Goal: Task Accomplishment & Management: Use online tool/utility

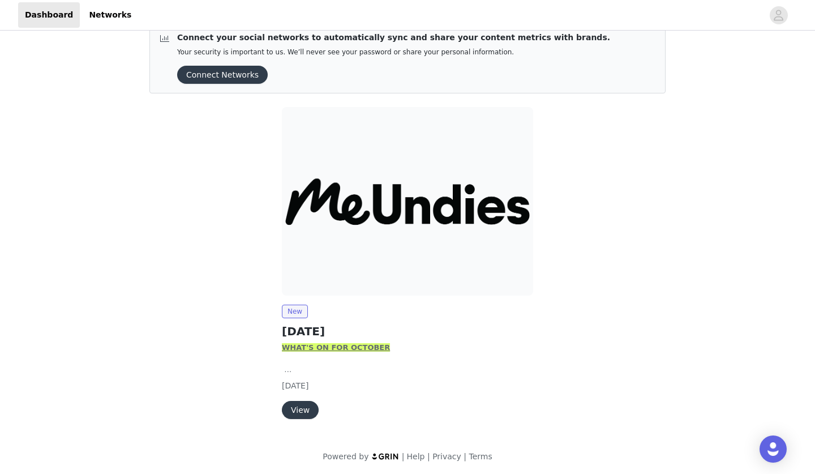
click at [291, 405] on button "View" at bounding box center [300, 410] width 37 height 18
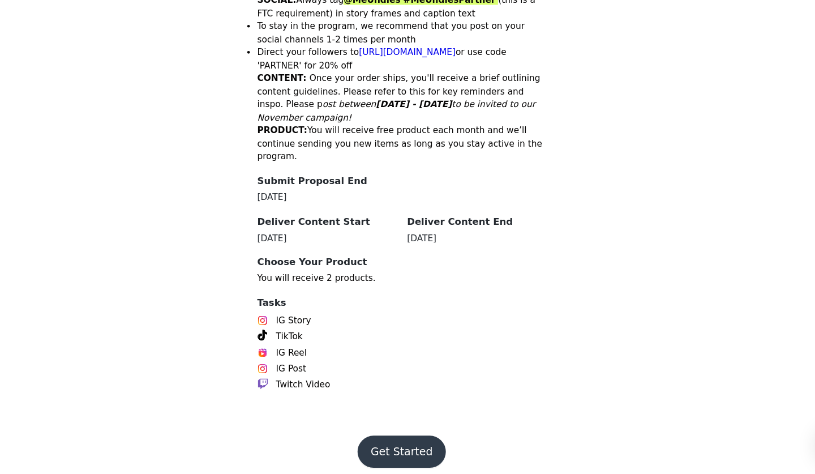
scroll to position [521, 0]
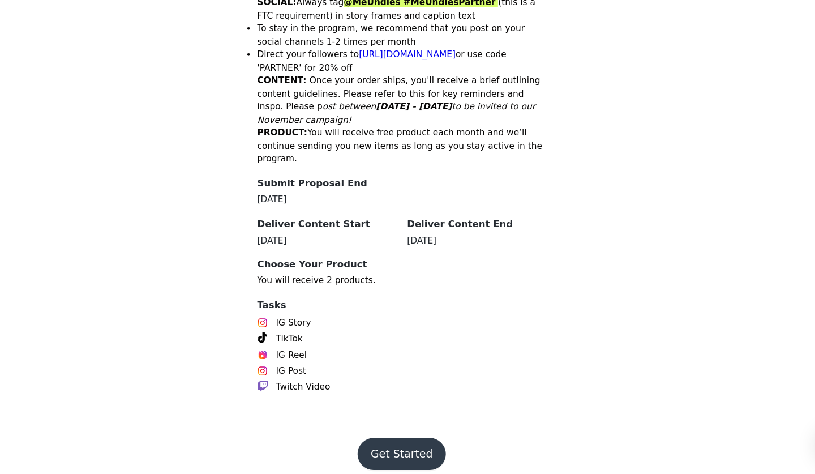
click at [370, 443] on button "Get Started" at bounding box center [407, 456] width 75 height 27
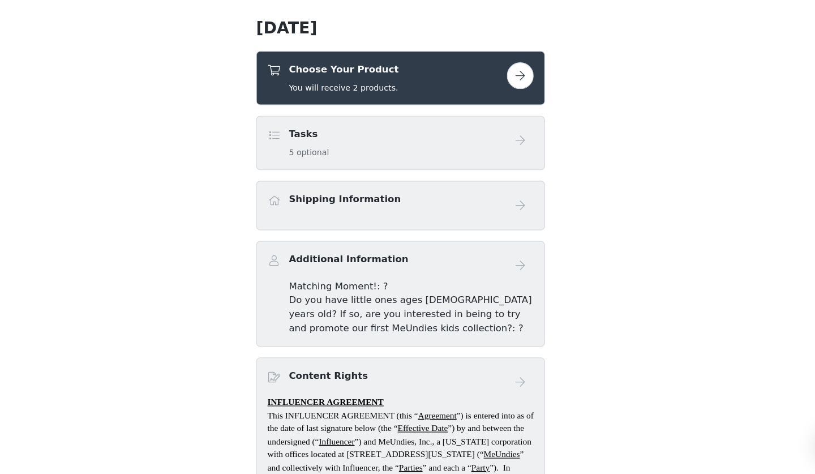
scroll to position [290, 0]
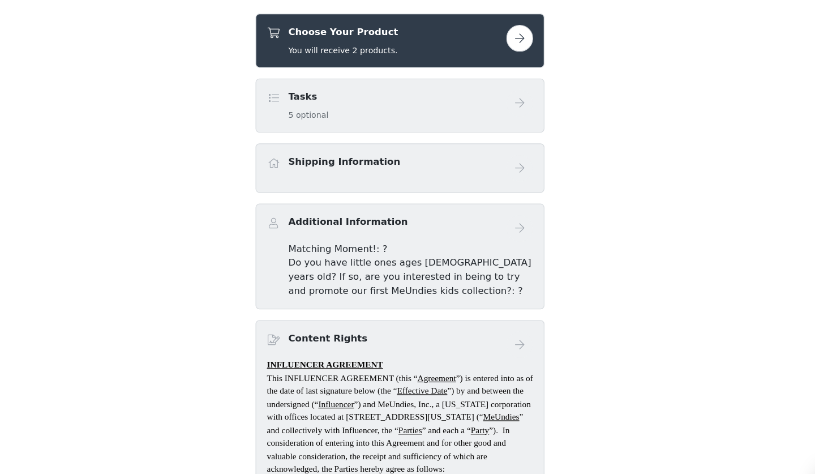
click at [497, 63] on button "button" at bounding box center [508, 74] width 23 height 23
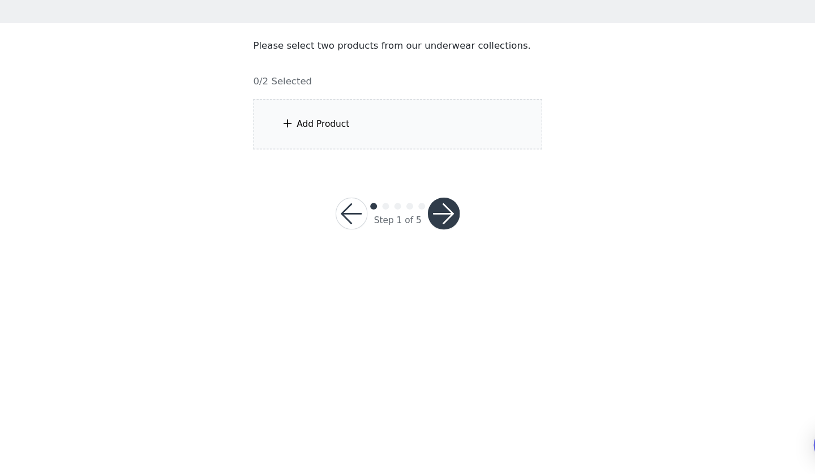
click at [433, 239] on button "button" at bounding box center [446, 252] width 27 height 27
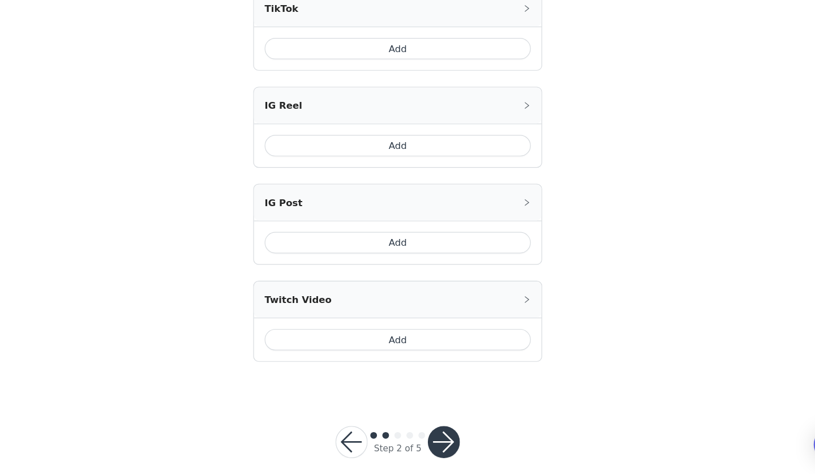
scroll to position [394, 0]
click at [355, 433] on button "button" at bounding box center [368, 446] width 27 height 27
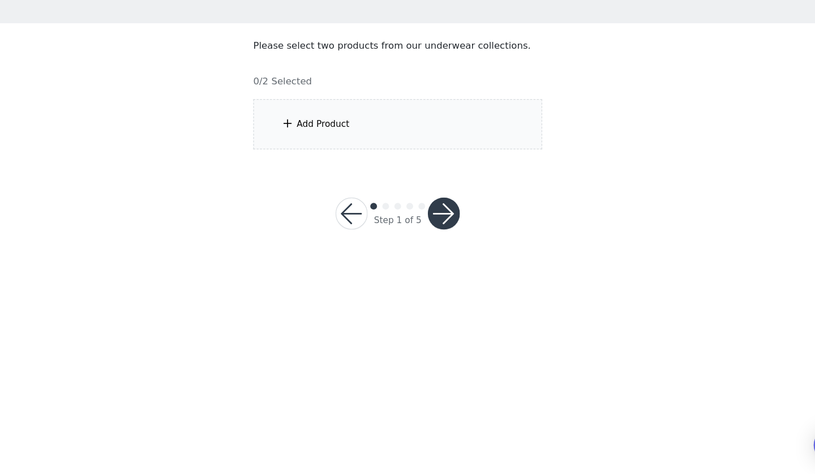
click at [355, 239] on button "button" at bounding box center [368, 252] width 27 height 27
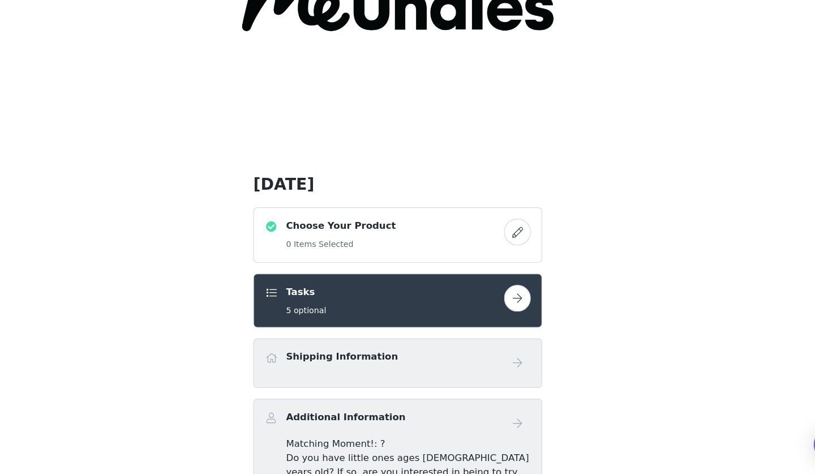
scroll to position [112, 0]
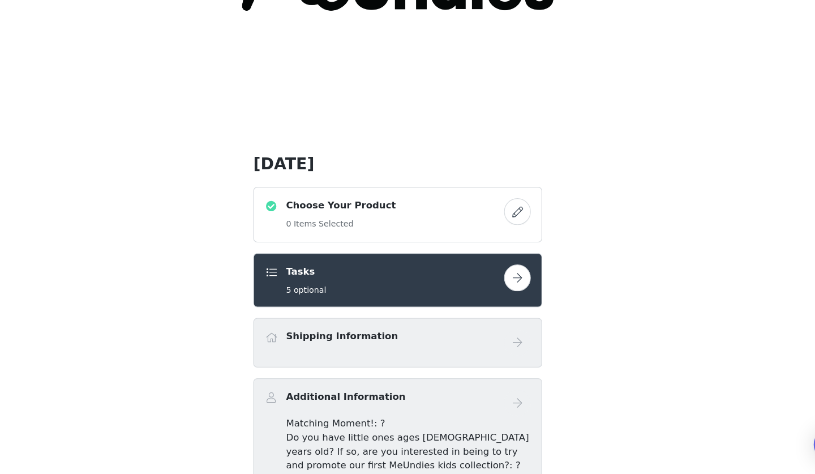
click at [497, 240] on button "button" at bounding box center [508, 251] width 23 height 23
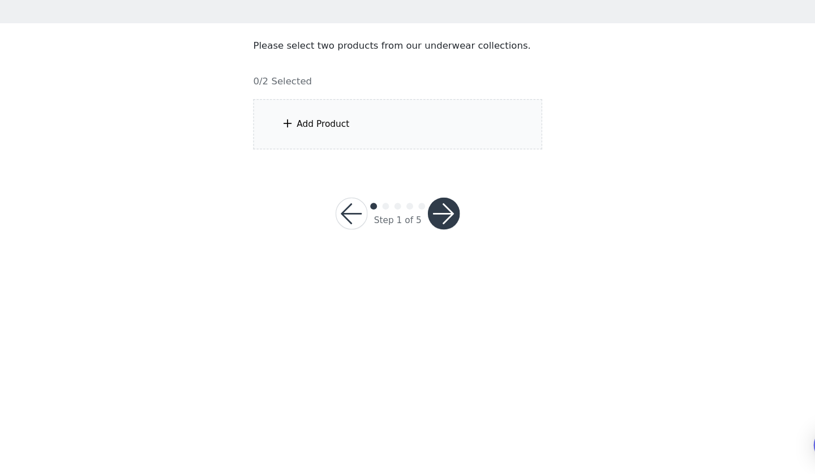
click at [338, 156] on div "Add Product" at bounding box center [407, 177] width 244 height 42
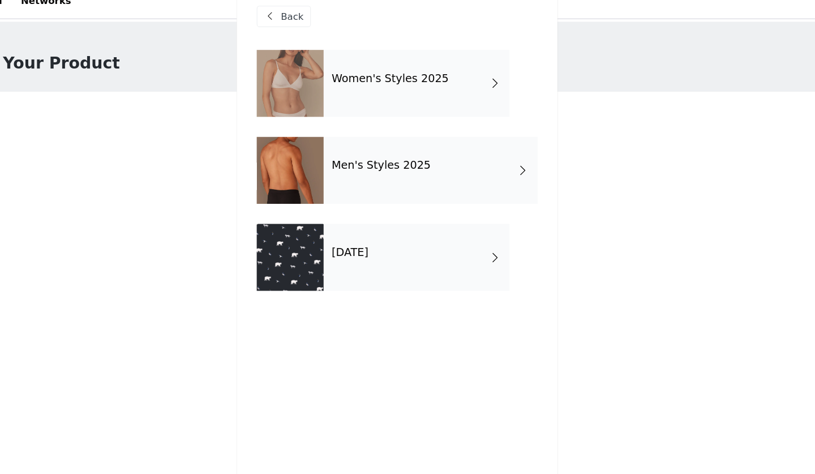
click at [352, 76] on h4 "Women's Styles 2025" at bounding box center [401, 81] width 99 height 10
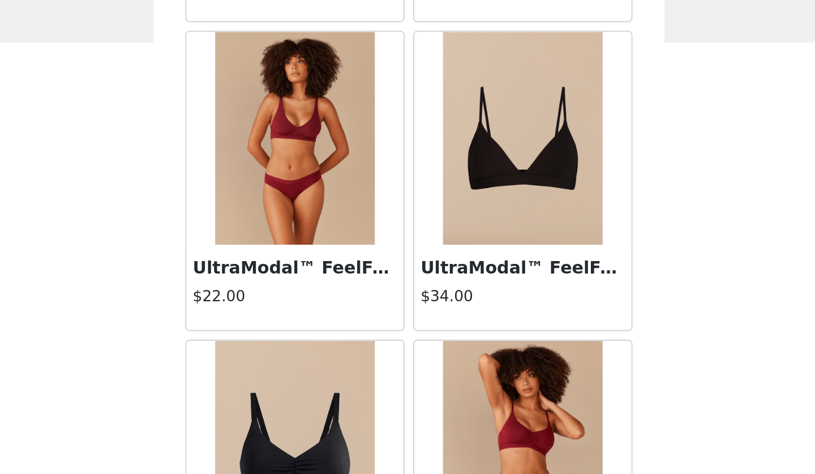
scroll to position [959, 0]
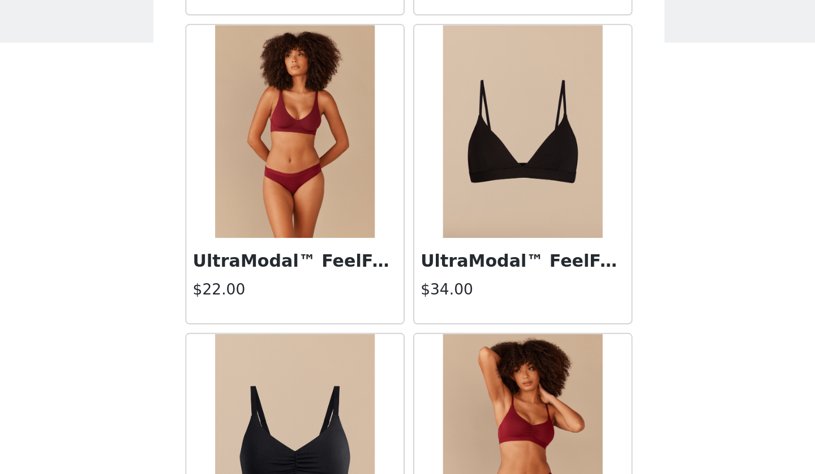
click at [414, 201] on h3 "UltraModal™ FeelFree Triangle Bralette | Black" at bounding box center [468, 208] width 109 height 14
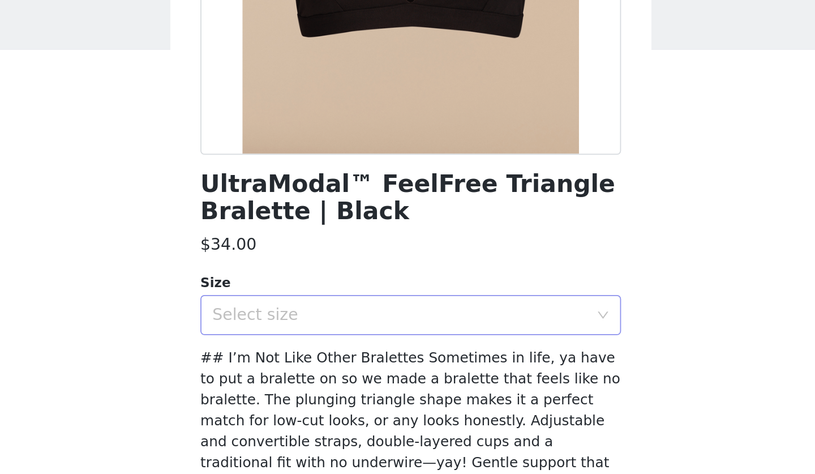
scroll to position [160, 0]
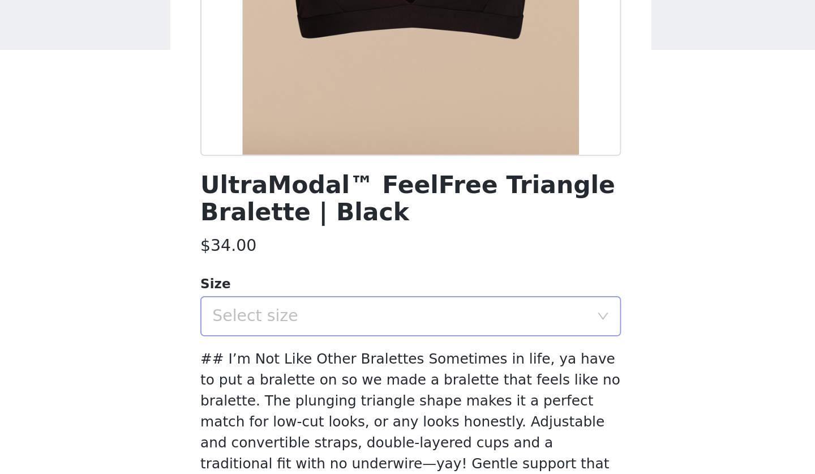
click at [295, 236] on div "Select size" at bounding box center [401, 241] width 212 height 11
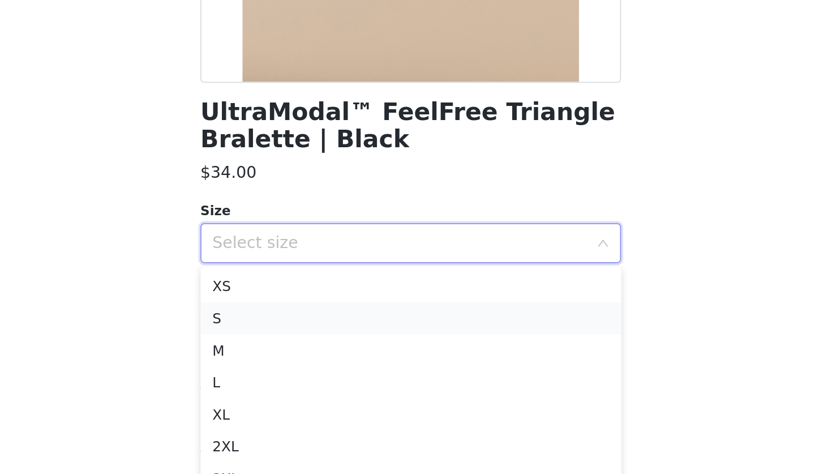
click at [289, 276] on li "S" at bounding box center [408, 285] width 238 height 18
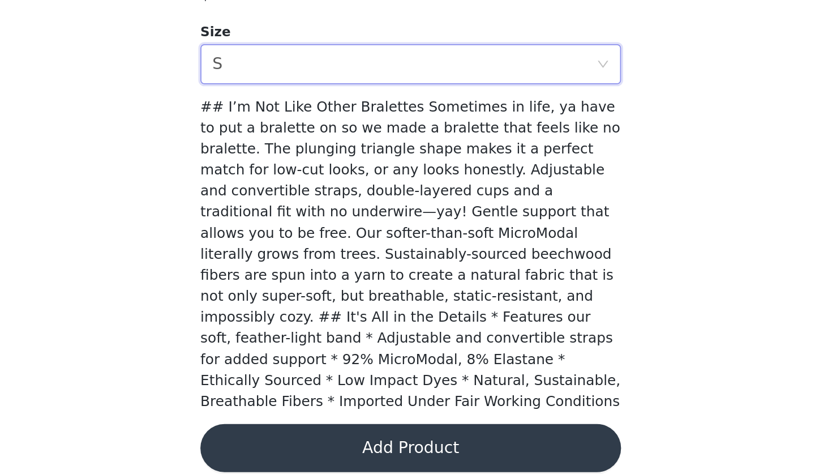
click at [289, 445] on button "Add Product" at bounding box center [408, 458] width 238 height 27
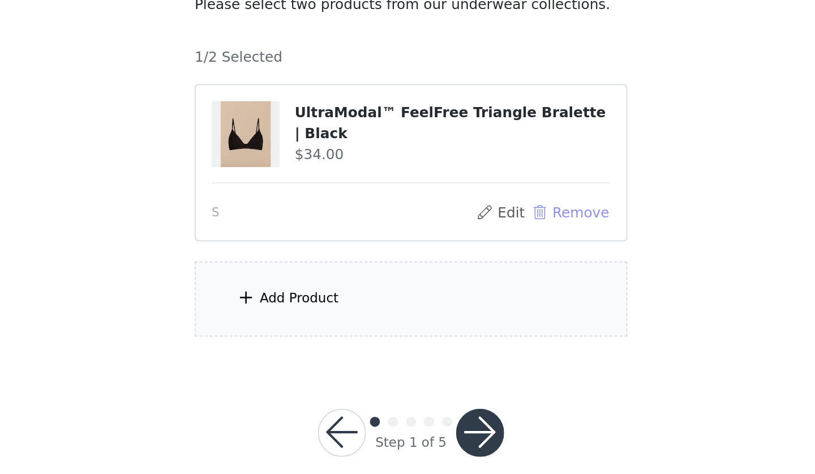
click at [475, 222] on button "Remove" at bounding box center [497, 229] width 45 height 14
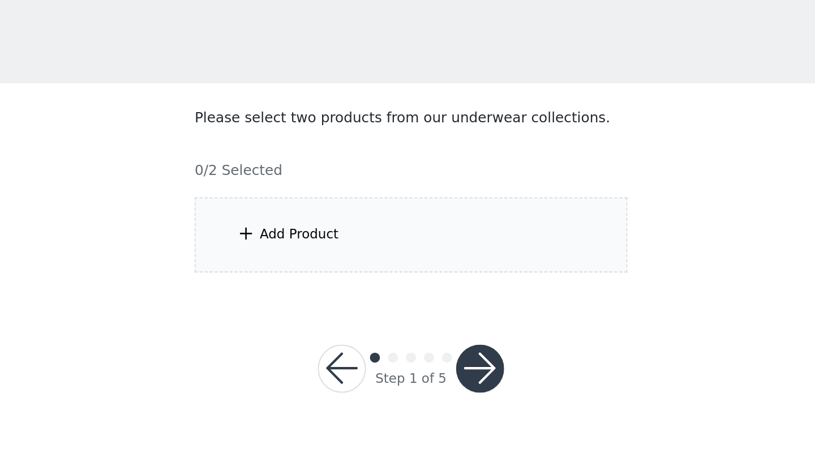
click at [285, 156] on div "Add Product" at bounding box center [407, 177] width 244 height 42
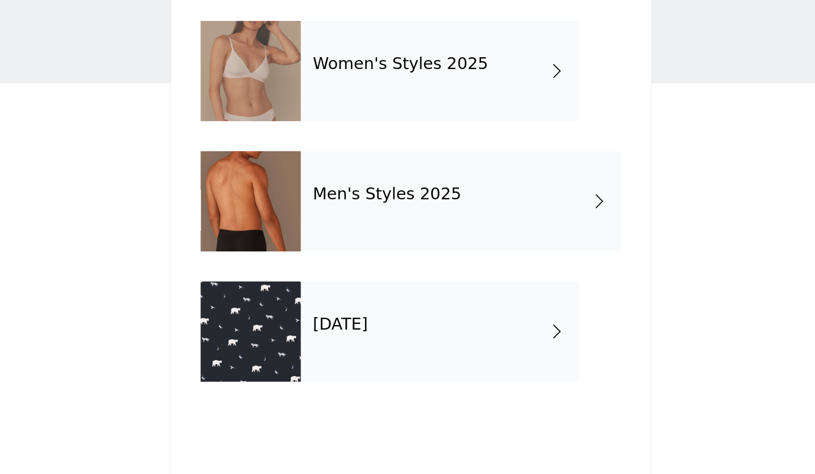
click at [345, 204] on div "[DATE]" at bounding box center [423, 232] width 157 height 57
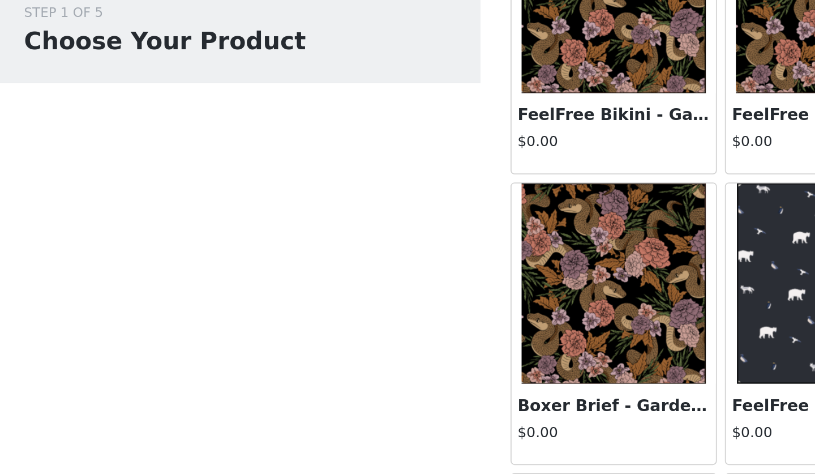
scroll to position [73, 0]
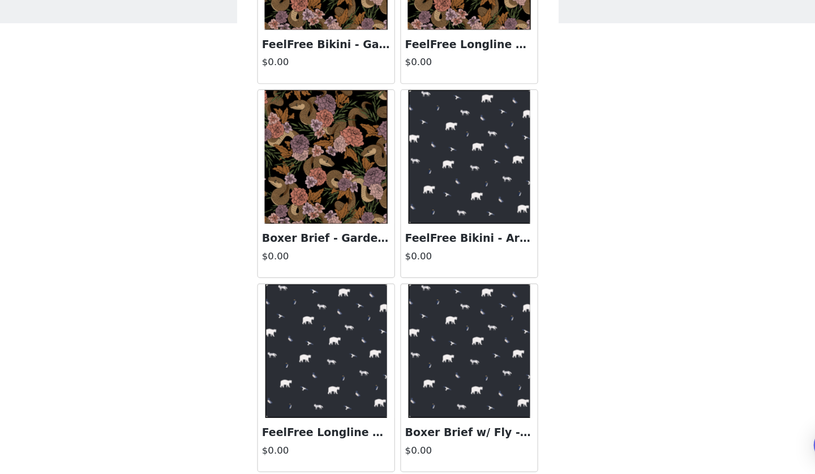
click at [441, 174] on img at bounding box center [468, 204] width 104 height 113
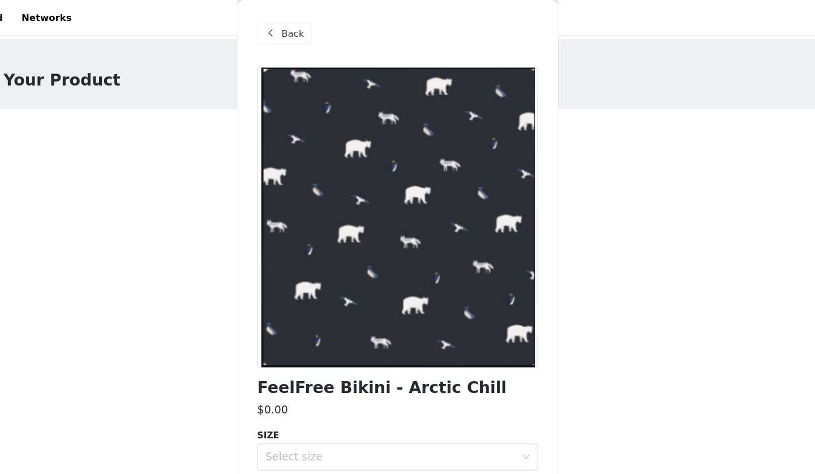
scroll to position [0, 0]
click at [309, 27] on span "Back" at bounding box center [318, 29] width 19 height 12
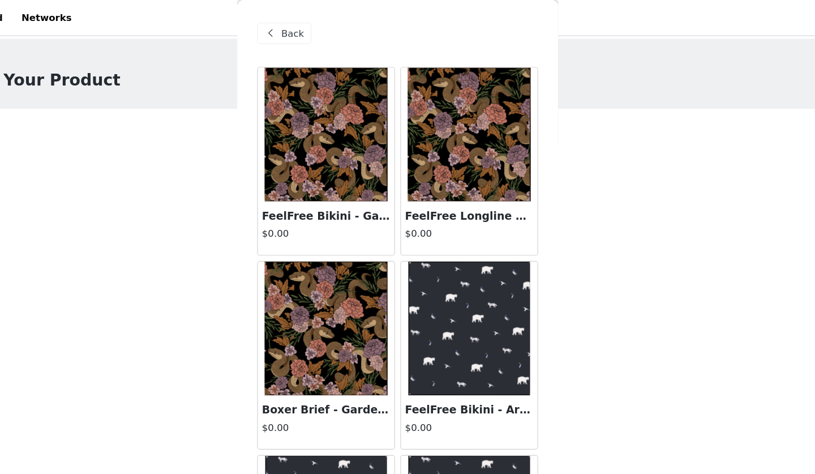
click at [309, 27] on span "Back" at bounding box center [318, 29] width 19 height 12
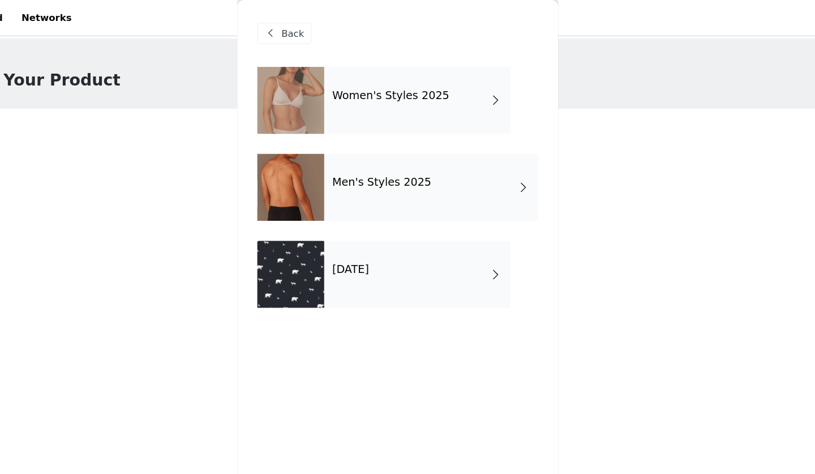
click at [345, 87] on div "Women's Styles 2025" at bounding box center [423, 85] width 157 height 57
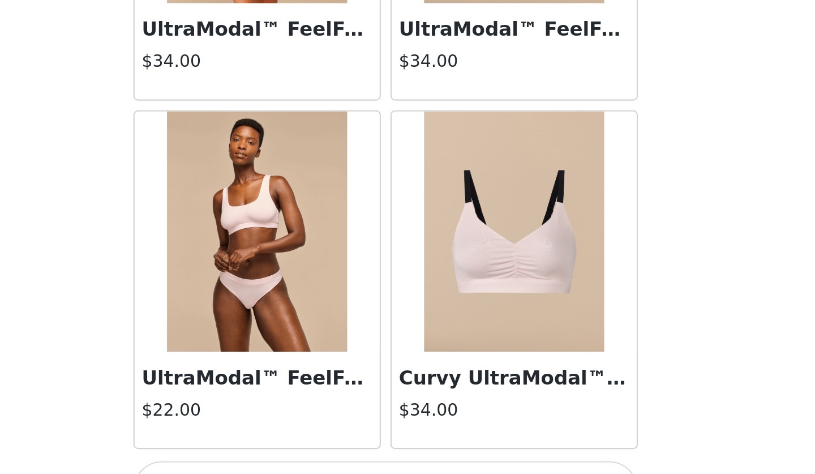
scroll to position [1258, 0]
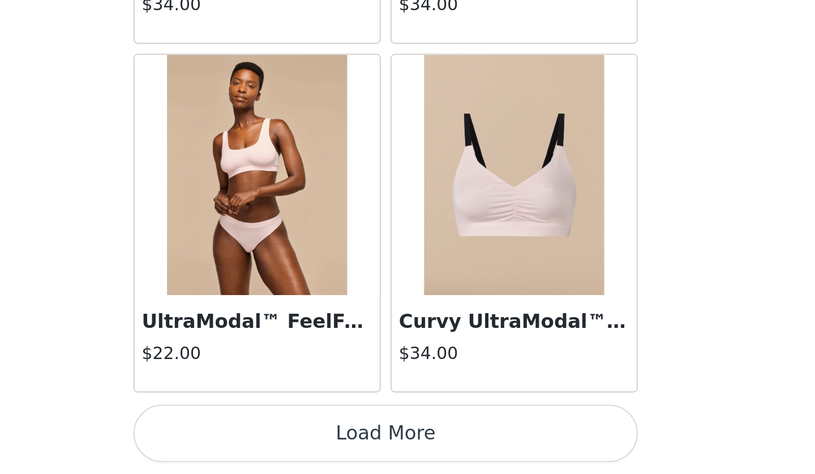
click at [289, 441] on button "Load More" at bounding box center [408, 454] width 238 height 27
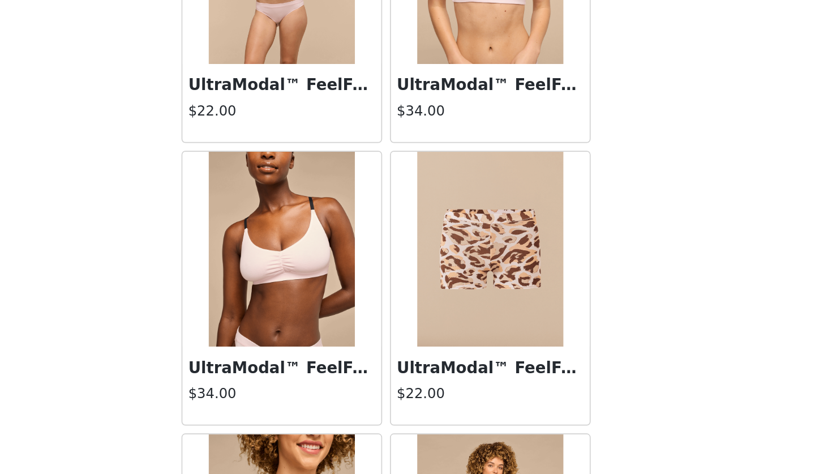
scroll to position [1580, 0]
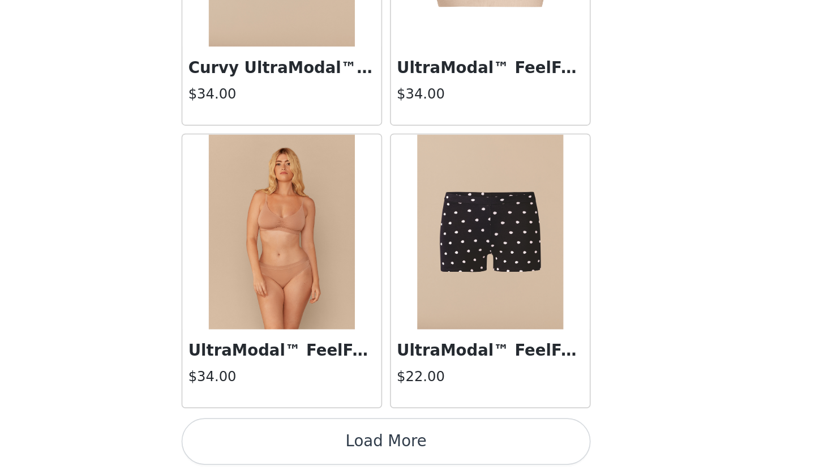
click at [289, 441] on button "Load More" at bounding box center [408, 454] width 238 height 27
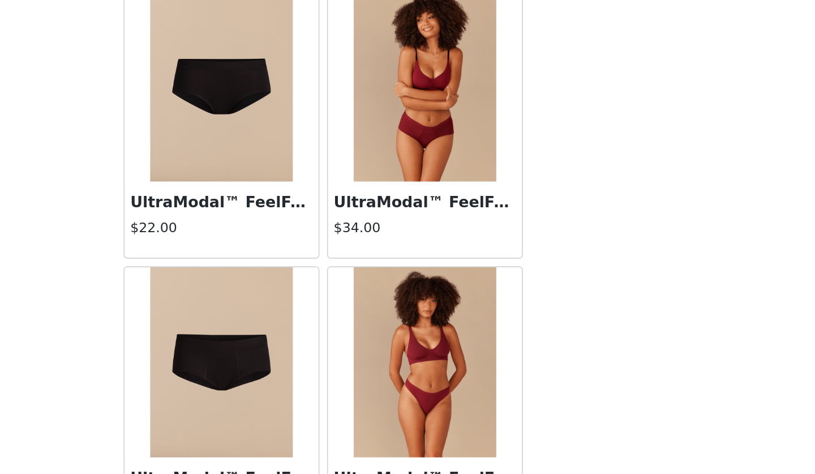
scroll to position [56, 0]
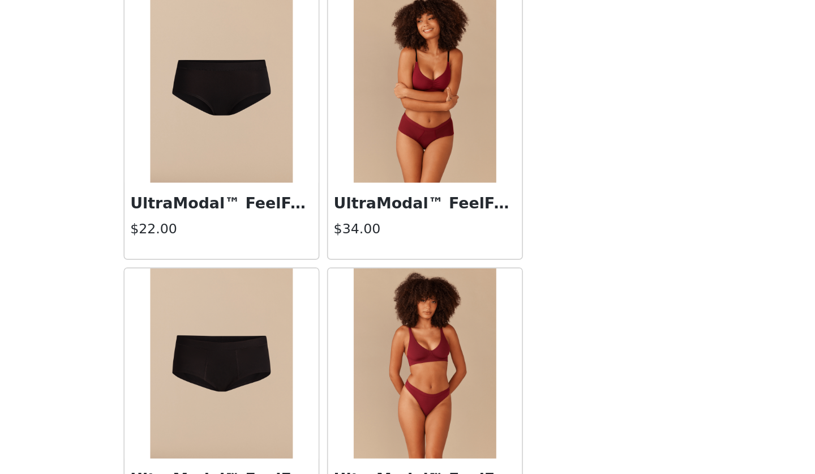
click at [425, 165] on img at bounding box center [467, 221] width 85 height 113
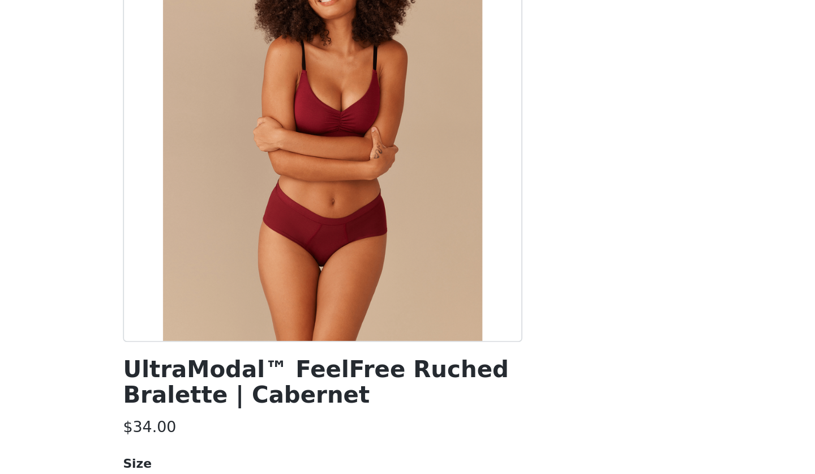
scroll to position [1, 0]
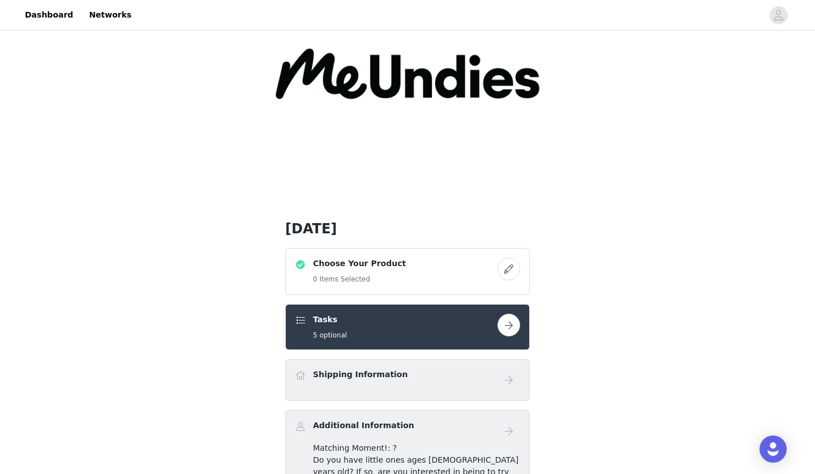
scroll to position [96, 0]
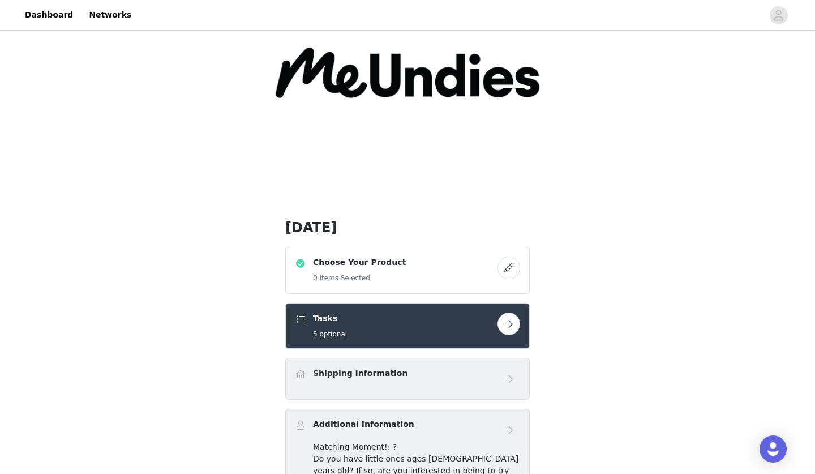
click at [505, 264] on button "button" at bounding box center [508, 267] width 23 height 23
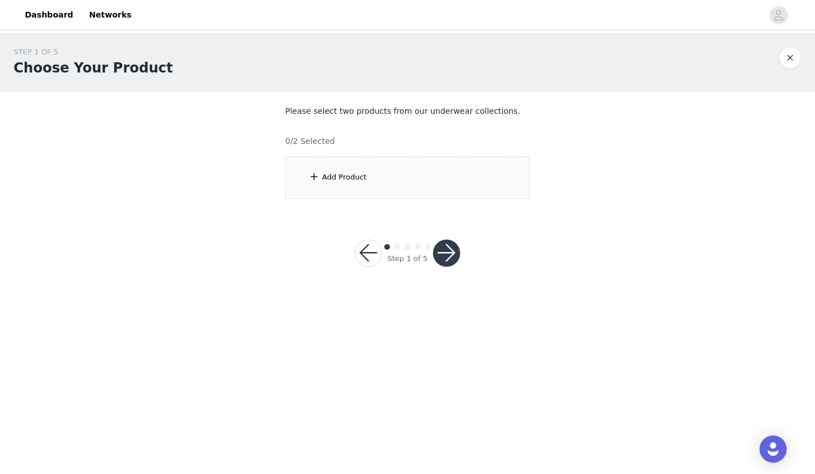
click at [432, 169] on div "Add Product" at bounding box center [407, 177] width 244 height 42
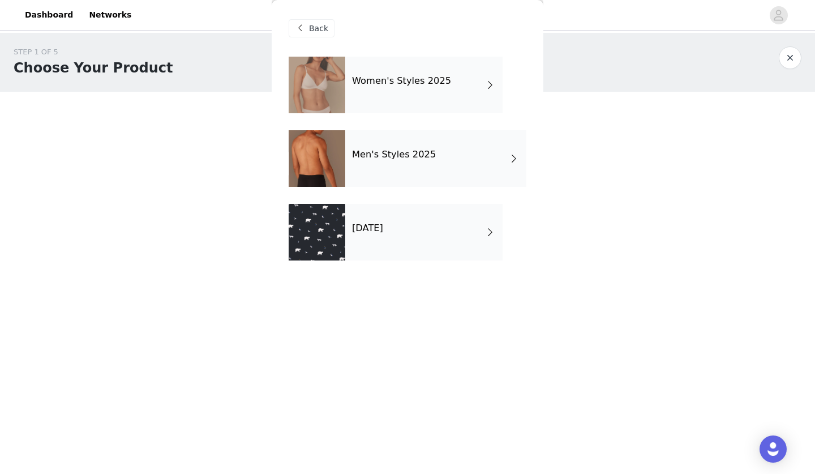
click at [427, 97] on div "Women's Styles 2025" at bounding box center [423, 85] width 157 height 57
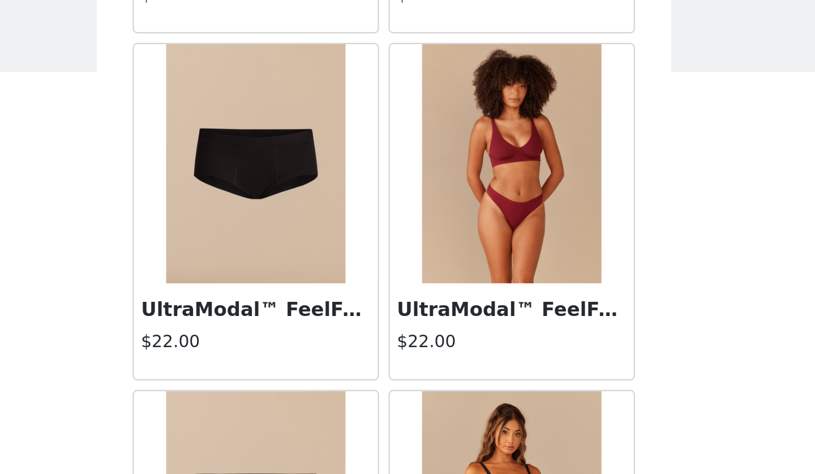
scroll to position [306, 0]
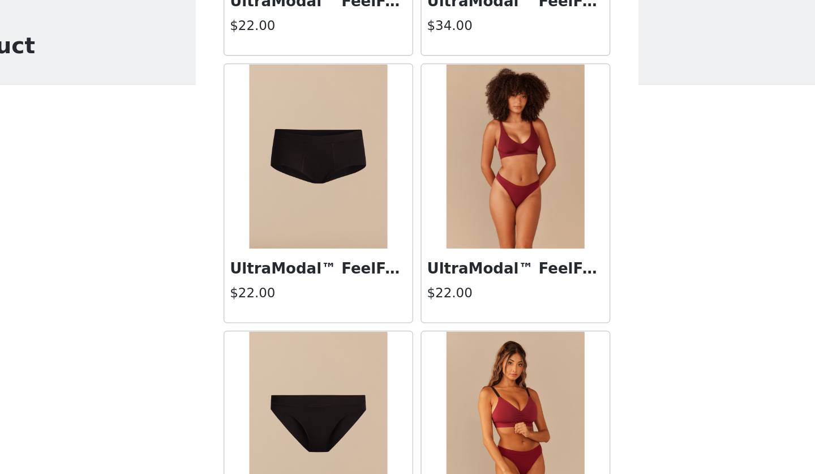
click at [425, 123] on img at bounding box center [467, 135] width 85 height 113
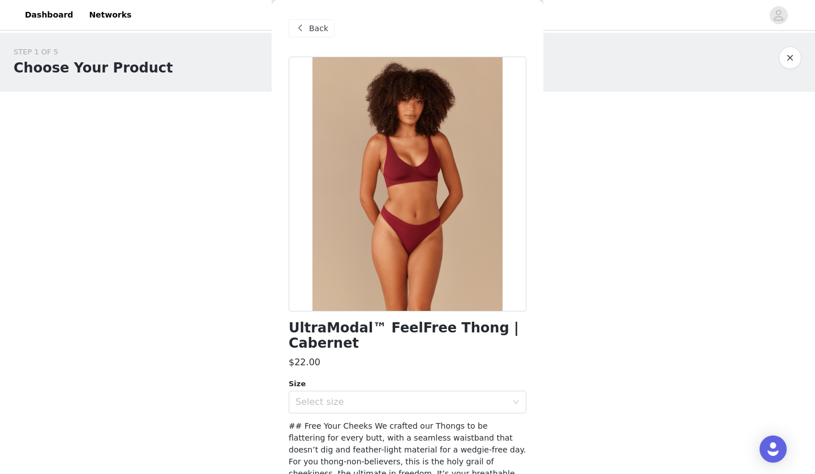
scroll to position [0, 0]
click at [324, 28] on span "Back" at bounding box center [318, 29] width 19 height 12
